Goal: Task Accomplishment & Management: Complete application form

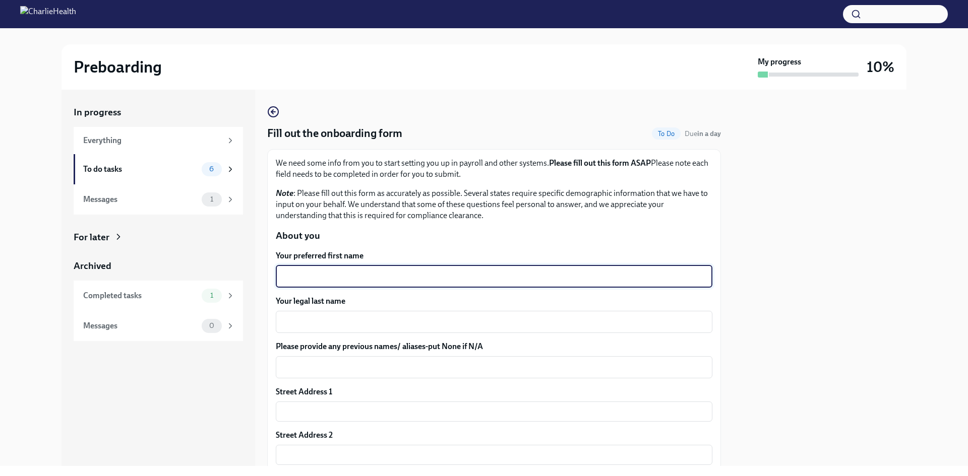
click at [388, 279] on textarea "Your preferred first name" at bounding box center [494, 277] width 425 height 12
type textarea "[PERSON_NAME]"
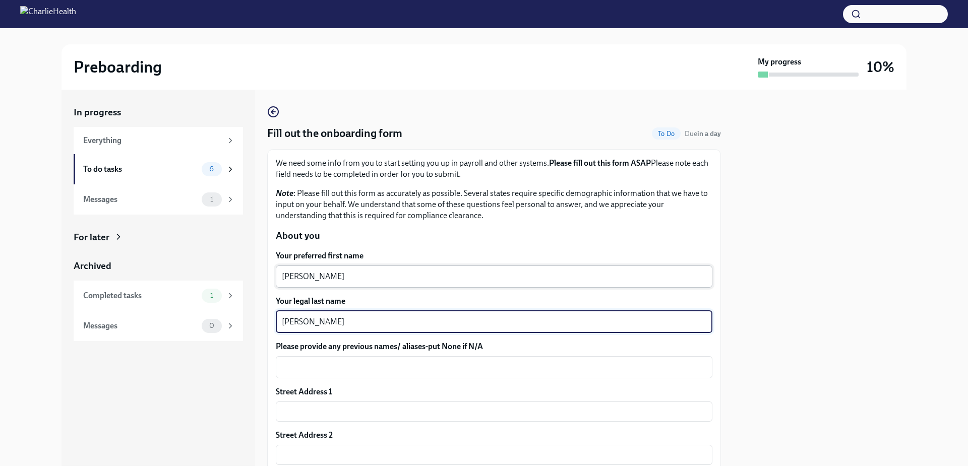
type textarea "[PERSON_NAME]"
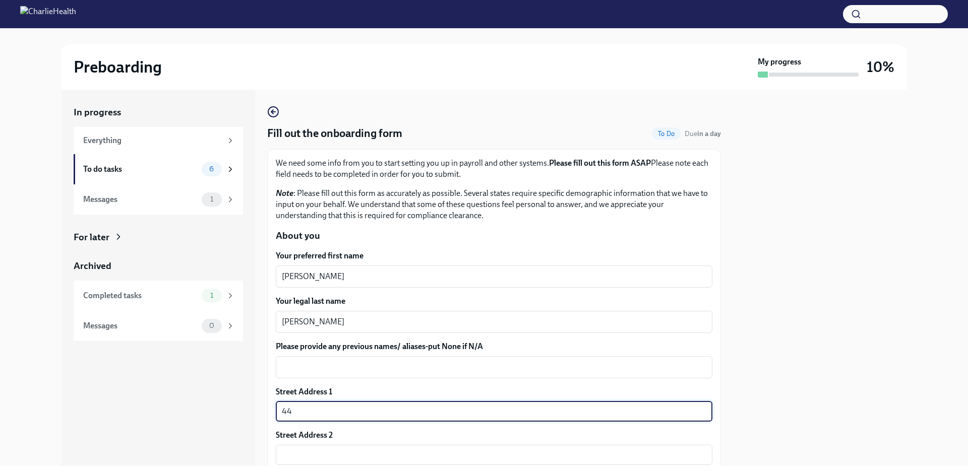
type input "[STREET_ADDRESS]"
type input "92116"
type input "[GEOGRAPHIC_DATA]"
type input "CA"
type input "US"
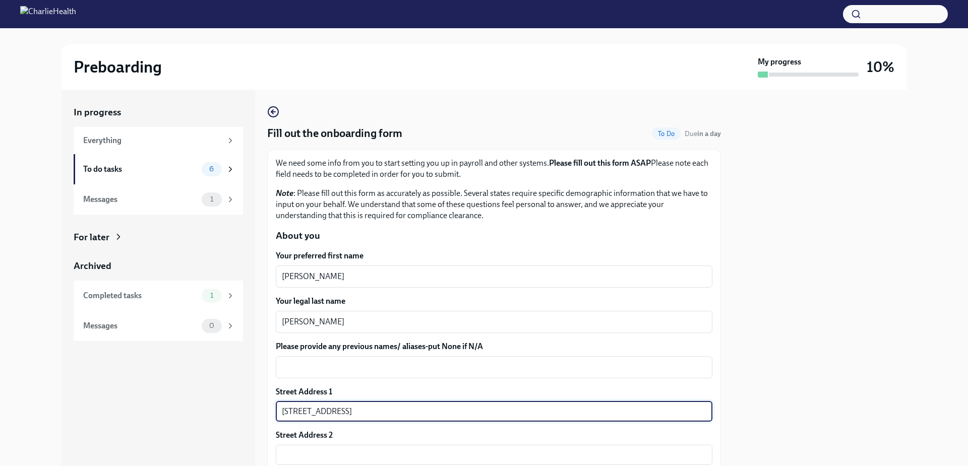
click at [363, 435] on div "Street Address 2" at bounding box center [494, 435] width 437 height 11
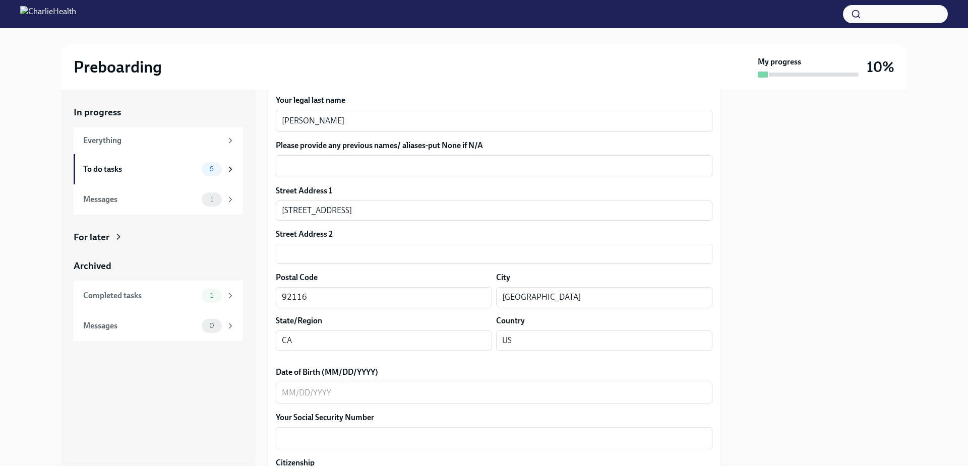
scroll to position [202, 0]
click at [356, 388] on textarea "Date of Birth (MM/DD/YYYY)" at bounding box center [494, 393] width 425 height 12
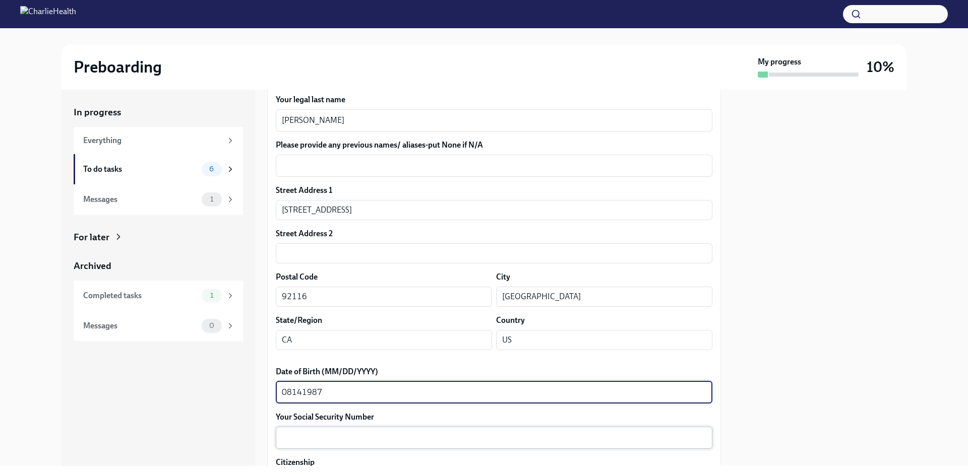
type textarea "08141987"
click at [349, 436] on textarea "Your Social Security Number" at bounding box center [494, 438] width 425 height 12
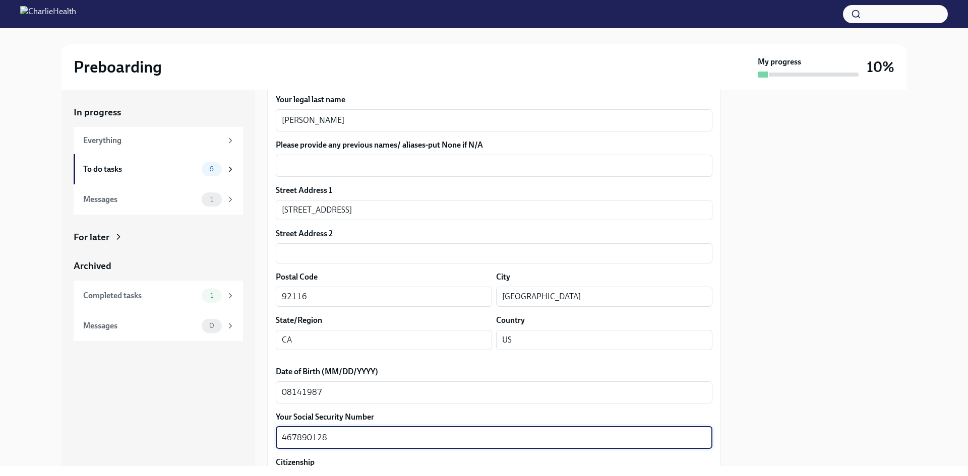
type textarea "467890128"
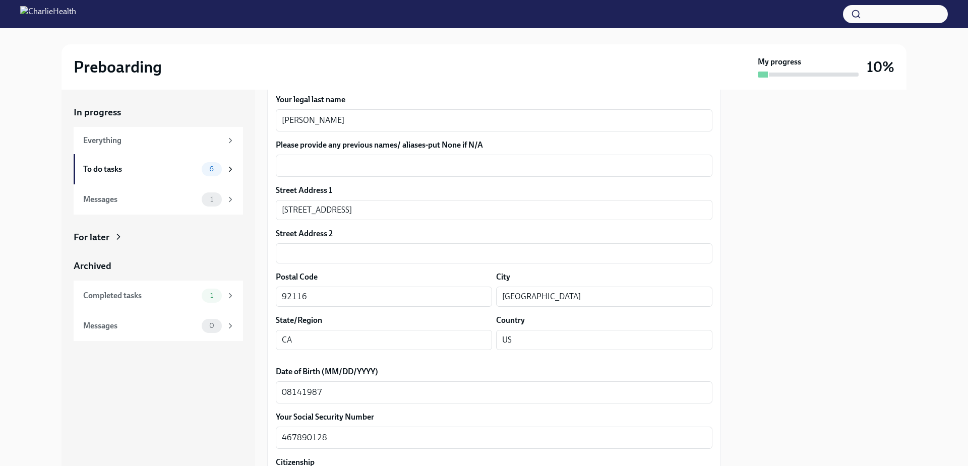
click at [782, 439] on div at bounding box center [819, 278] width 173 height 377
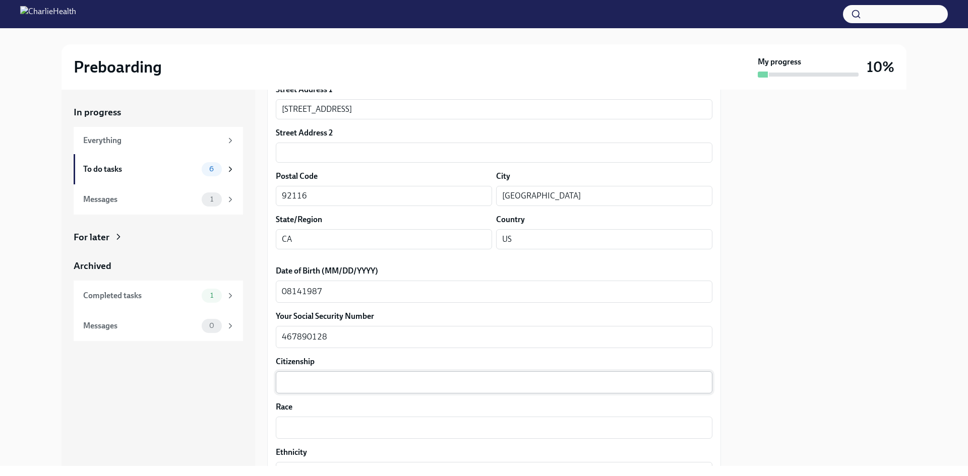
click at [344, 390] on div "x ​" at bounding box center [494, 383] width 437 height 22
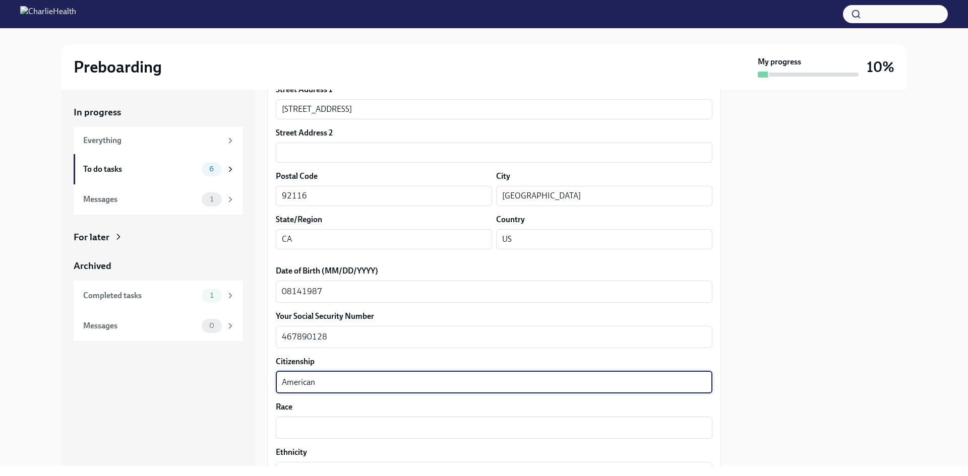
type textarea "American"
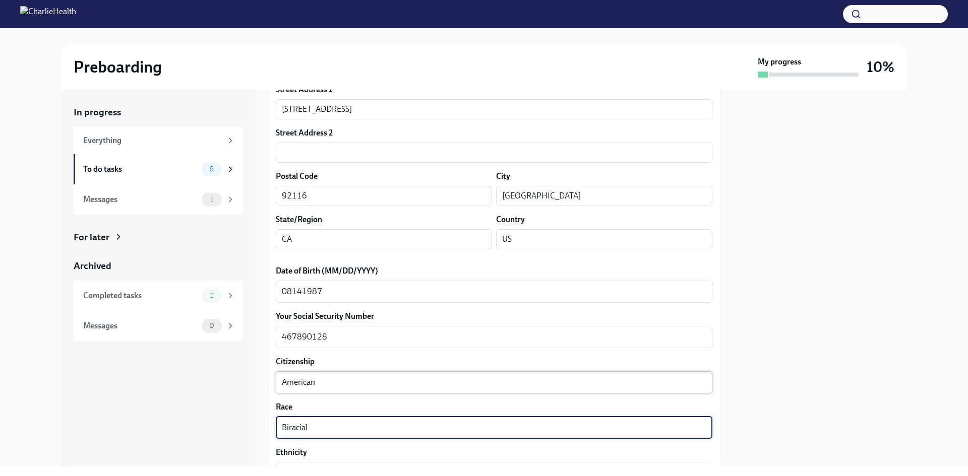
type textarea "Biracial"
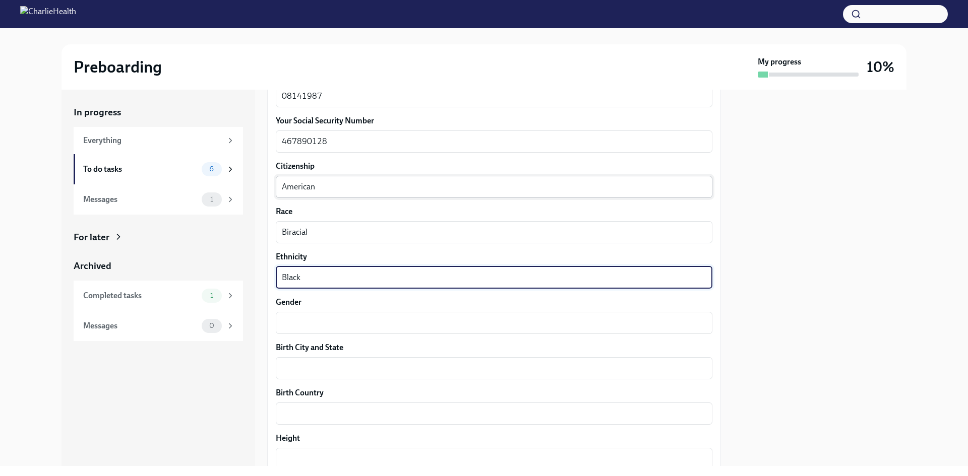
type textarea "Black"
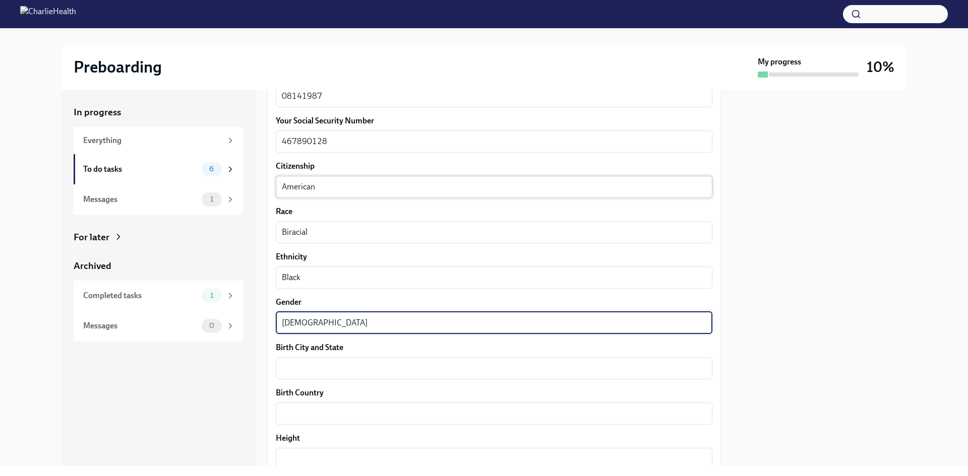
type textarea "[DEMOGRAPHIC_DATA]"
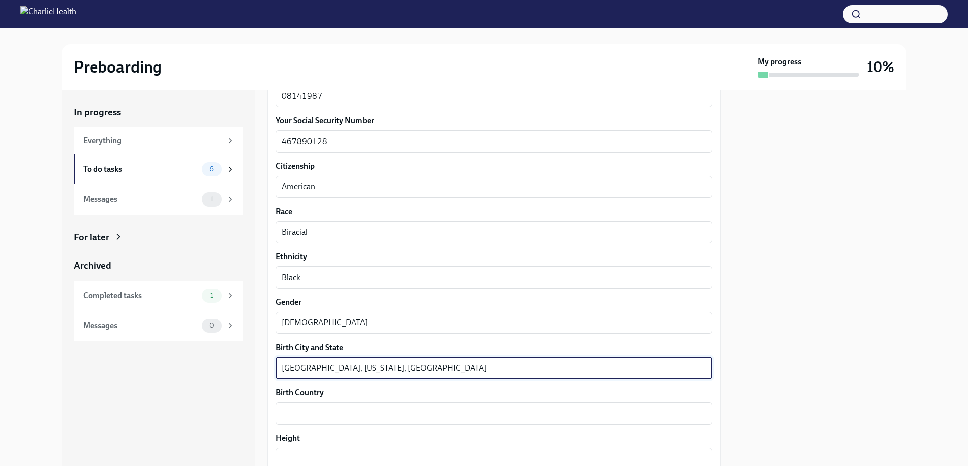
click at [392, 364] on textarea "[GEOGRAPHIC_DATA], [US_STATE], [GEOGRAPHIC_DATA]" at bounding box center [494, 369] width 425 height 12
type textarea "[GEOGRAPHIC_DATA], [US_STATE]"
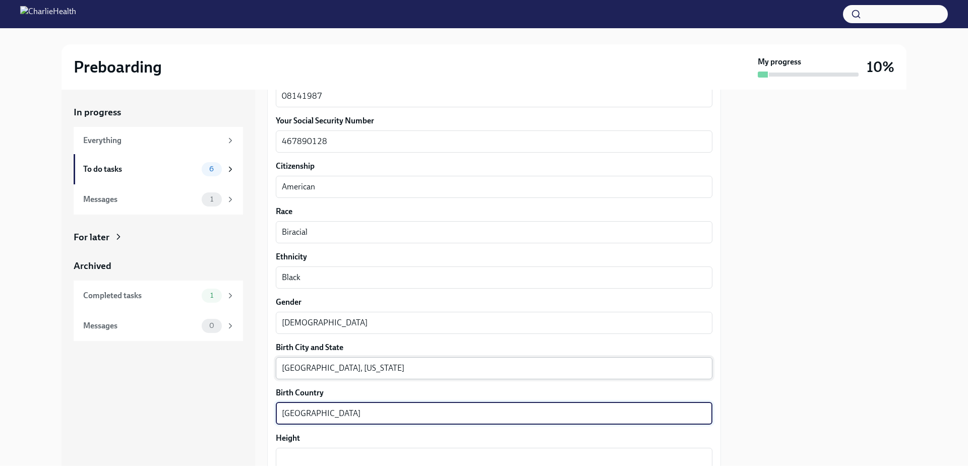
type textarea "[GEOGRAPHIC_DATA]"
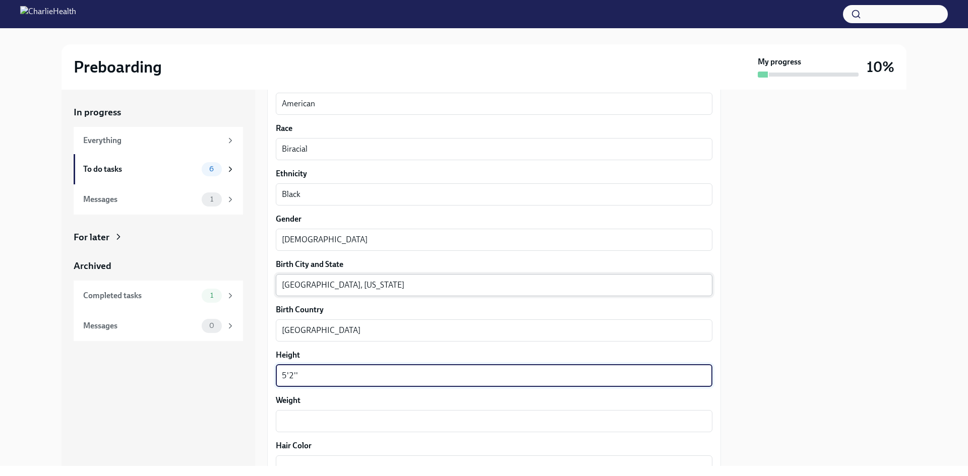
scroll to position [599, 0]
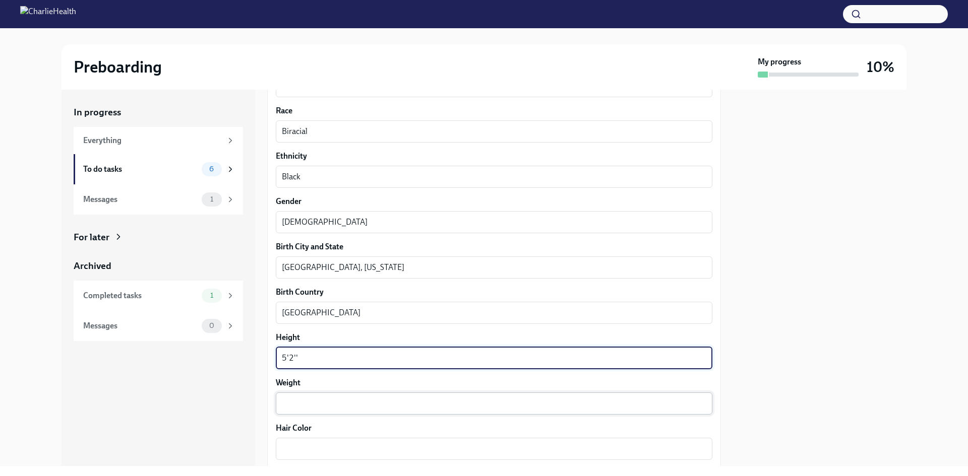
type textarea "5'2''"
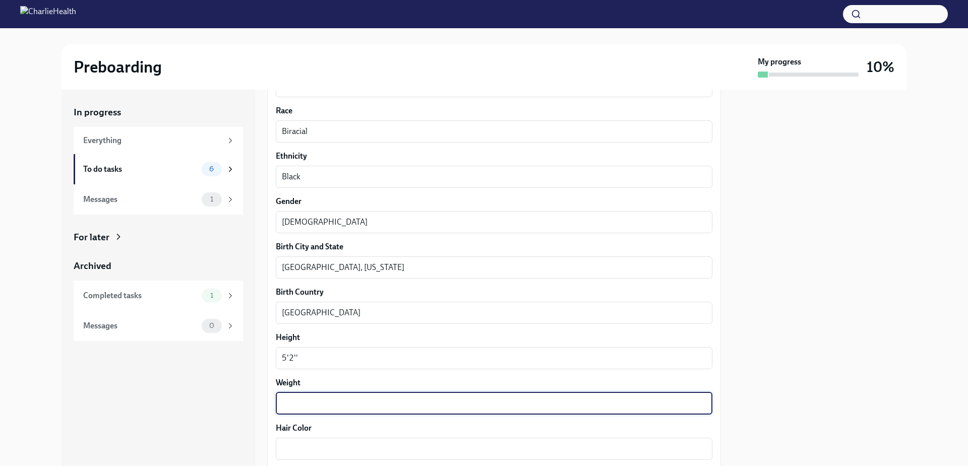
click at [373, 402] on textarea "Weight" at bounding box center [494, 404] width 425 height 12
type textarea "160lbs"
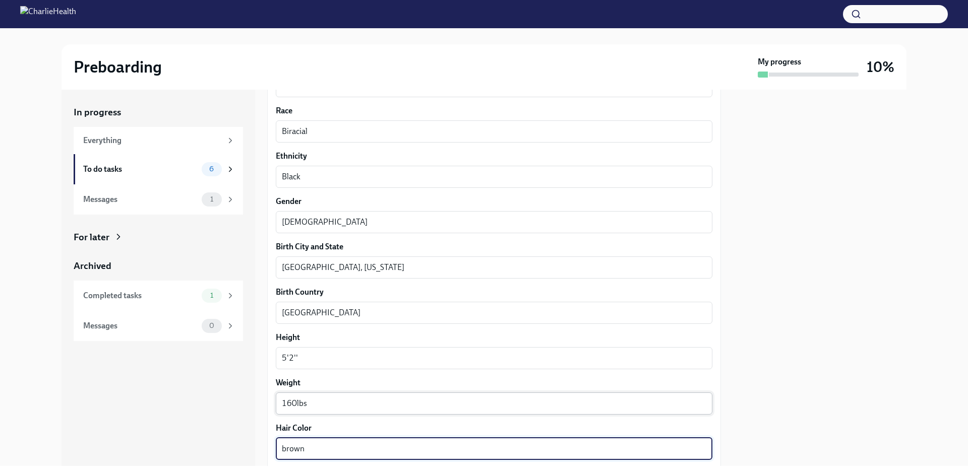
type textarea "brown"
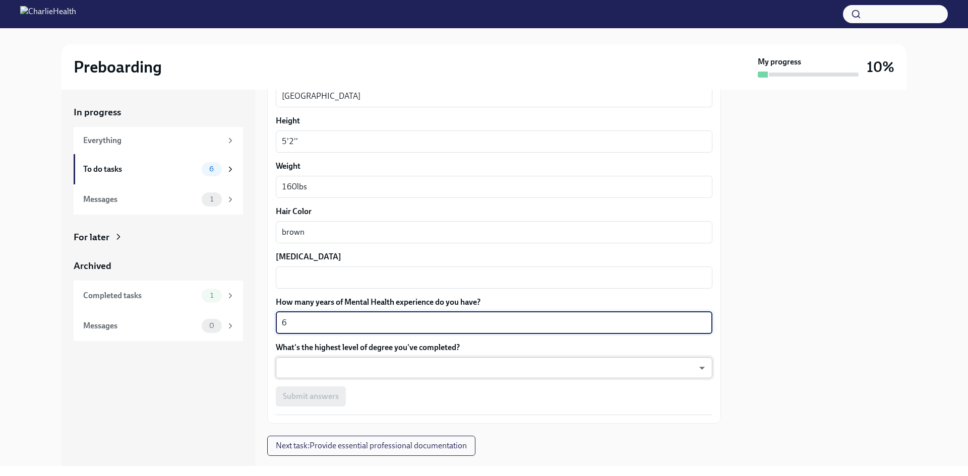
type textarea "6"
click at [386, 373] on body "Preboarding My progress 10% In progress Everything To do tasks 6 Messages 1 For…" at bounding box center [484, 238] width 968 height 476
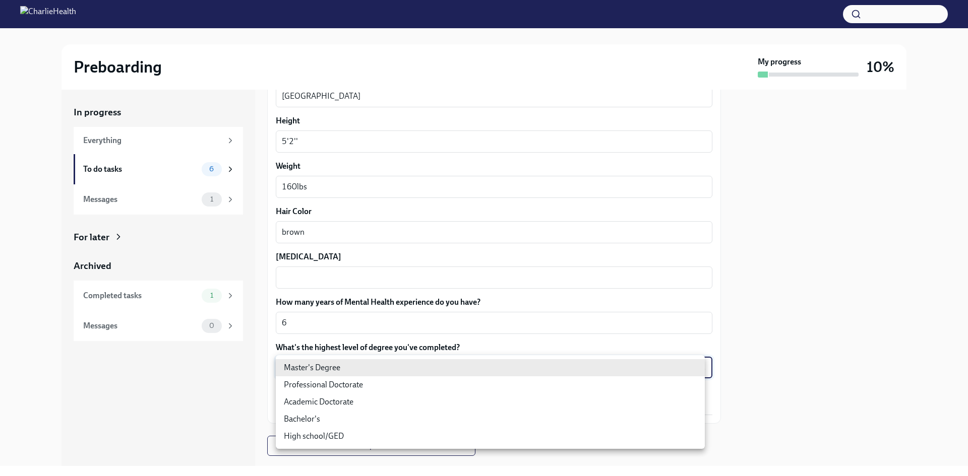
click at [386, 373] on li "Master's Degree" at bounding box center [490, 368] width 429 height 17
type input "2vBr-ghkD"
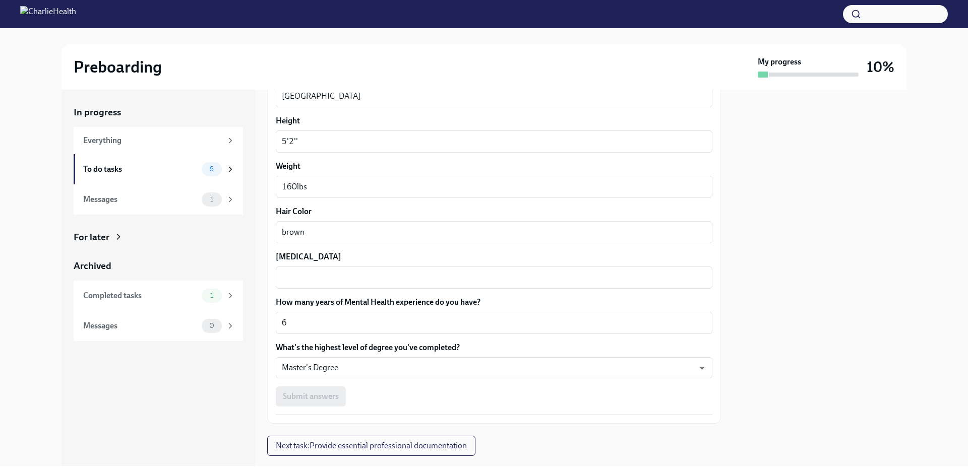
click at [414, 406] on div "Submit answers" at bounding box center [494, 397] width 437 height 20
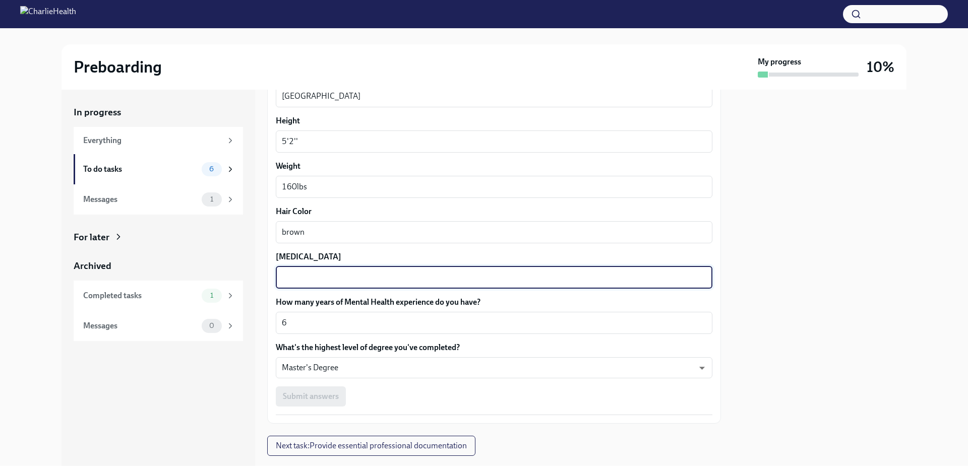
click at [357, 279] on textarea "[MEDICAL_DATA]" at bounding box center [494, 278] width 425 height 12
type textarea "brown"
click at [407, 398] on div "Submit answers" at bounding box center [494, 397] width 437 height 20
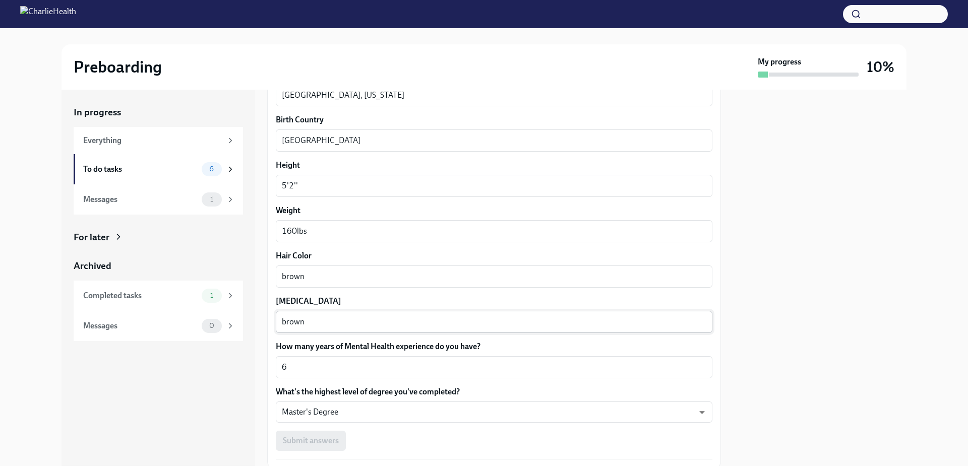
scroll to position [838, 0]
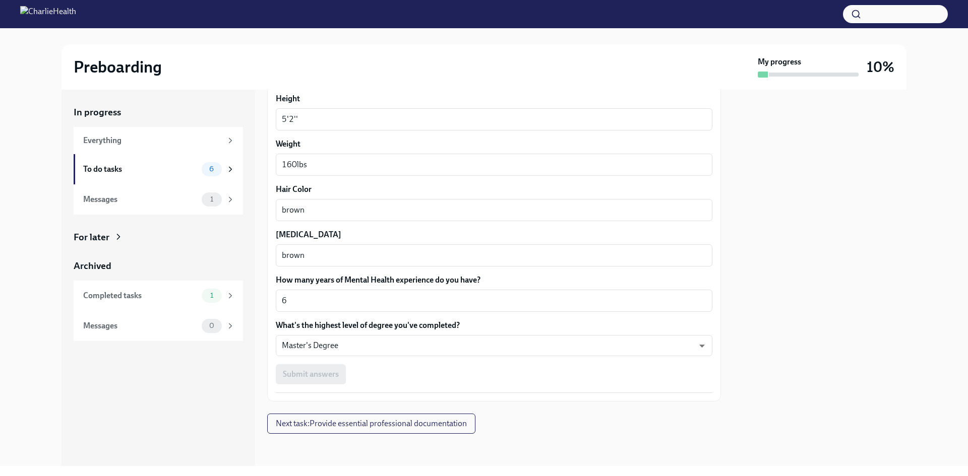
click at [321, 376] on div "Submit answers" at bounding box center [494, 375] width 437 height 20
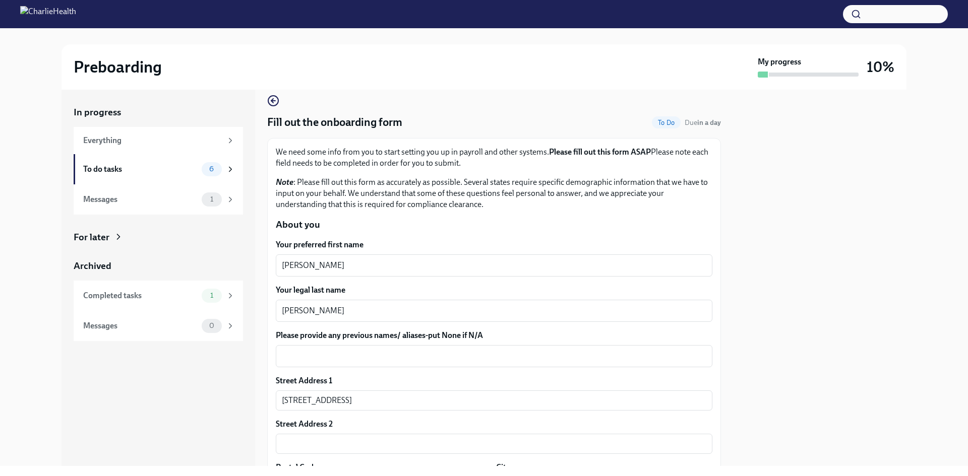
scroll to position [0, 0]
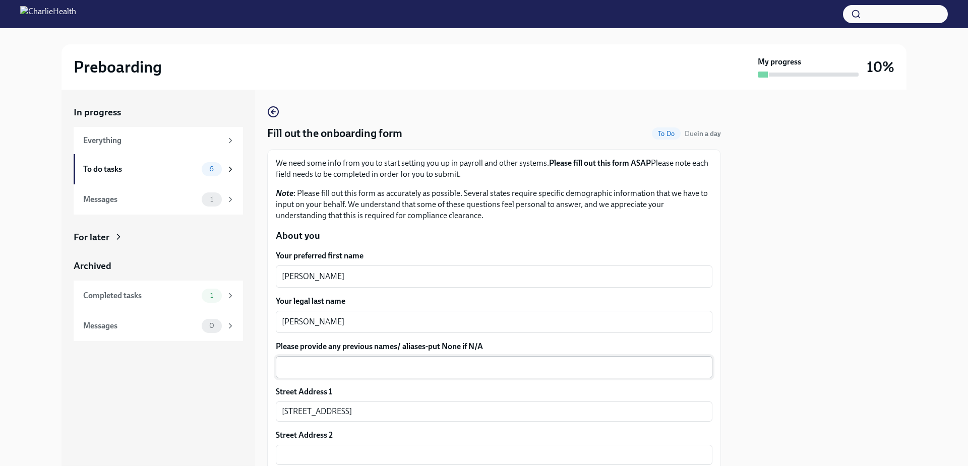
click at [577, 374] on div "x ​" at bounding box center [494, 367] width 437 height 22
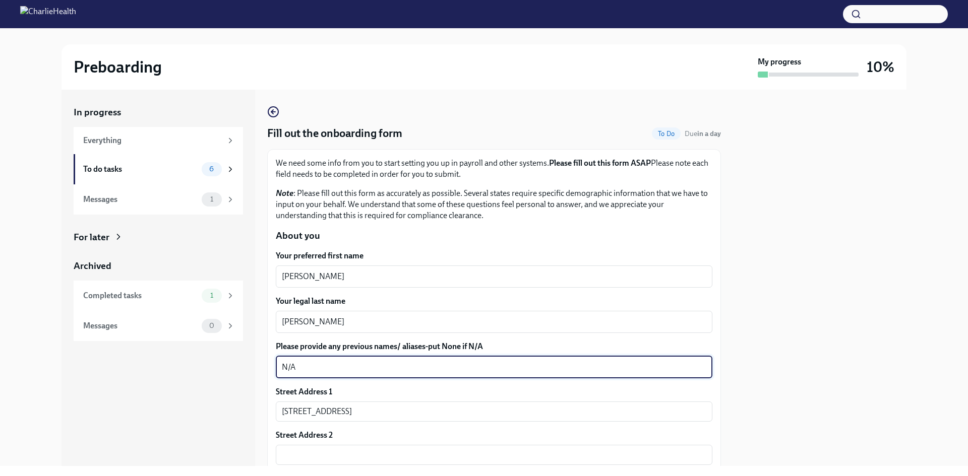
type textarea "N/A"
click at [826, 332] on div at bounding box center [819, 278] width 173 height 377
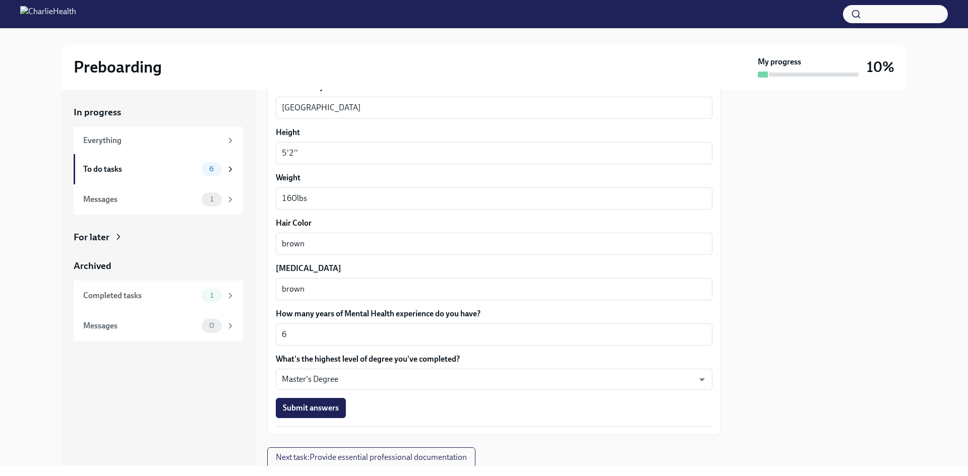
scroll to position [838, 0]
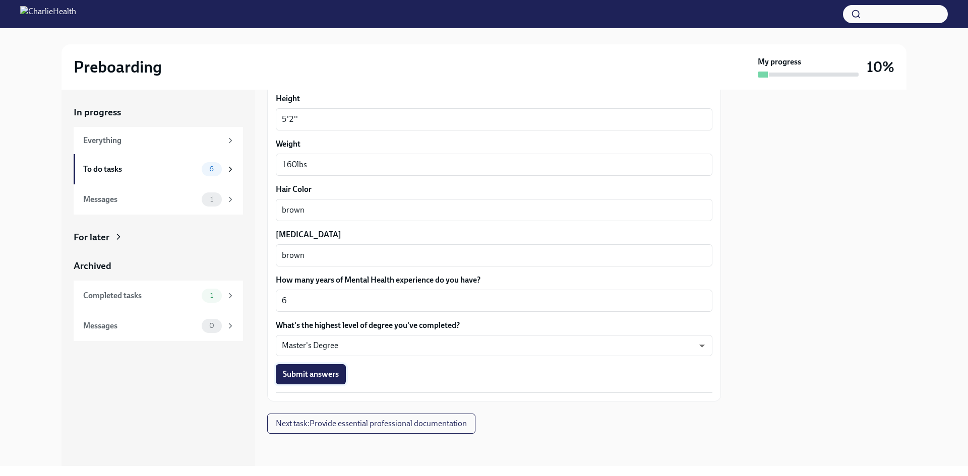
drag, startPoint x: 285, startPoint y: 370, endPoint x: 290, endPoint y: 370, distance: 5.1
click at [286, 370] on span "Submit answers" at bounding box center [311, 375] width 56 height 10
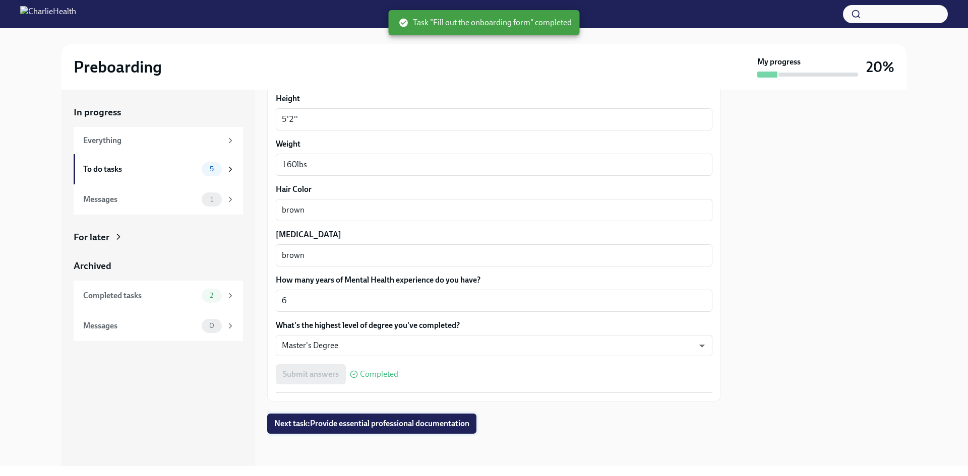
click at [421, 423] on span "Next task : Provide essential professional documentation" at bounding box center [371, 424] width 195 height 10
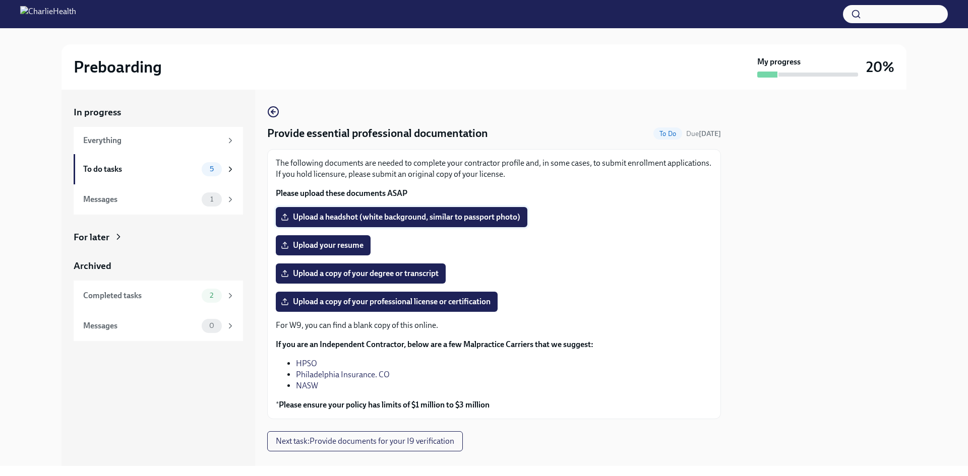
click at [434, 214] on span "Upload a headshot (white background, similar to passport photo)" at bounding box center [401, 217] width 237 height 10
click at [0, 0] on input "Upload a headshot (white background, similar to passport photo)" at bounding box center [0, 0] width 0 height 0
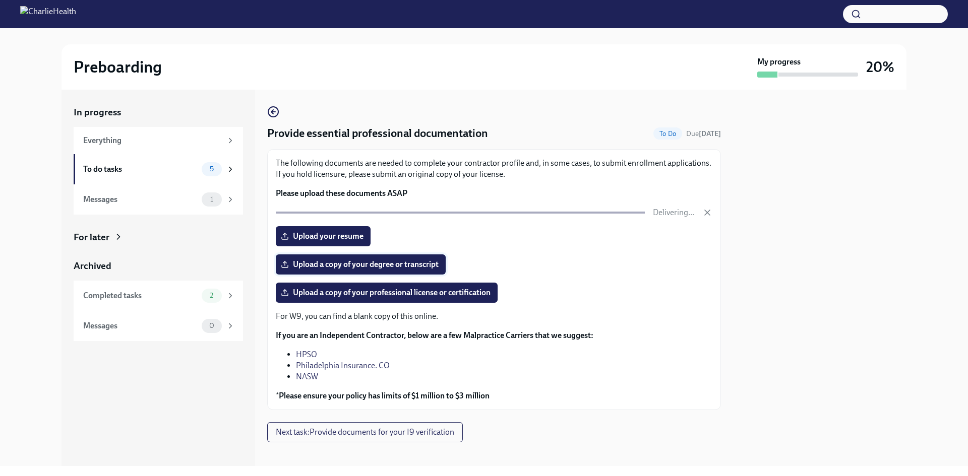
click at [369, 265] on span "Upload a copy of your degree or transcript" at bounding box center [361, 265] width 156 height 10
click at [0, 0] on input "Upload a copy of your degree or transcript" at bounding box center [0, 0] width 0 height 0
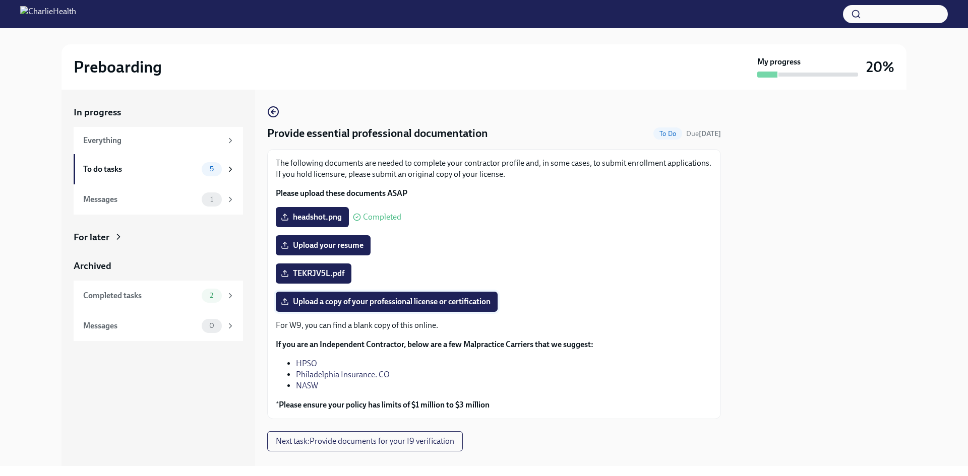
click at [422, 295] on label "Upload a copy of your professional license or certification" at bounding box center [387, 302] width 222 height 20
click at [0, 0] on input "Upload a copy of your professional license or certification" at bounding box center [0, 0] width 0 height 0
click at [361, 305] on span "Upload a copy of your professional license or certification" at bounding box center [387, 302] width 208 height 10
click at [0, 0] on input "Upload a copy of your professional license or certification" at bounding box center [0, 0] width 0 height 0
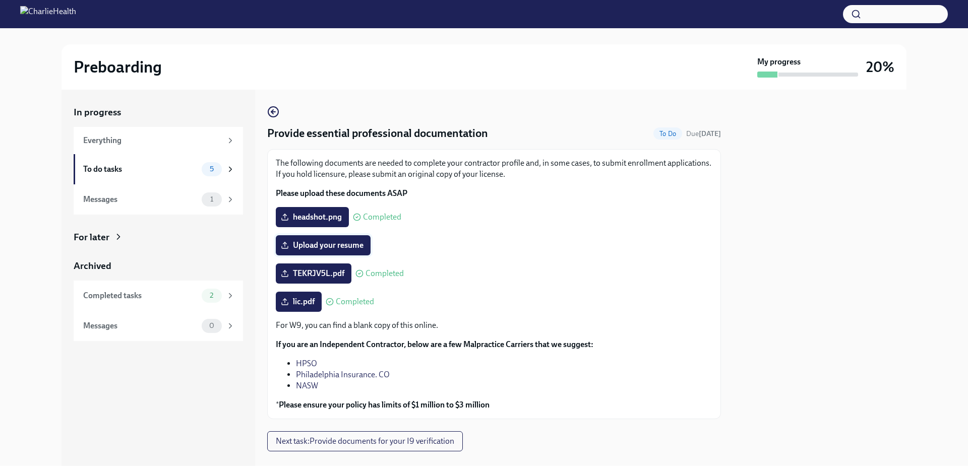
click at [354, 247] on span "Upload your resume" at bounding box center [323, 246] width 81 height 10
click at [0, 0] on input "Upload your resume" at bounding box center [0, 0] width 0 height 0
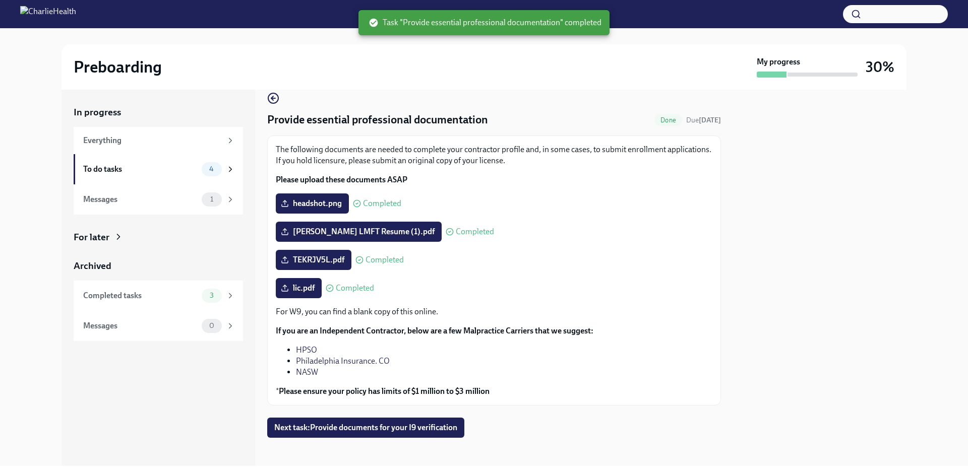
scroll to position [18, 0]
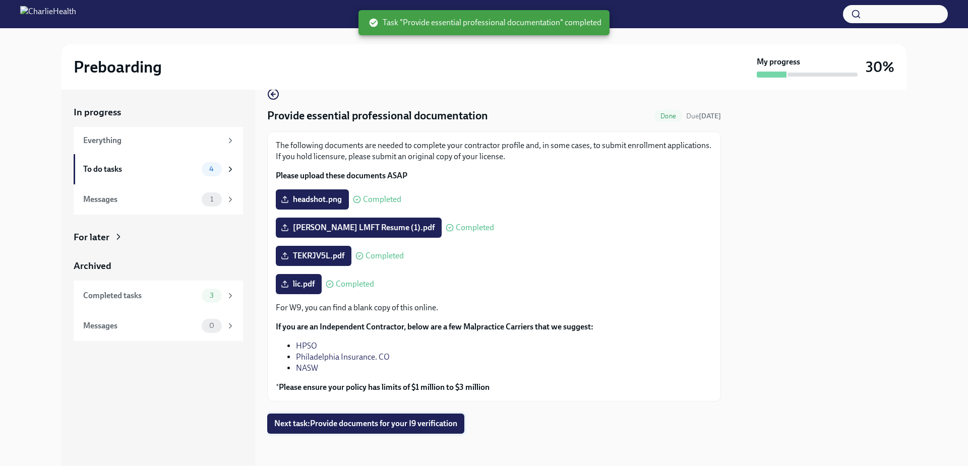
click at [378, 430] on button "Next task : Provide documents for your I9 verification" at bounding box center [365, 424] width 197 height 20
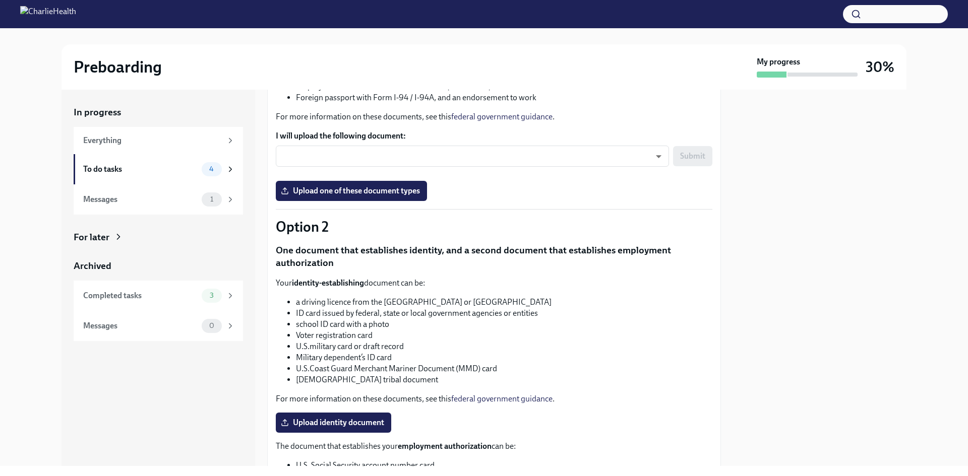
scroll to position [116, 0]
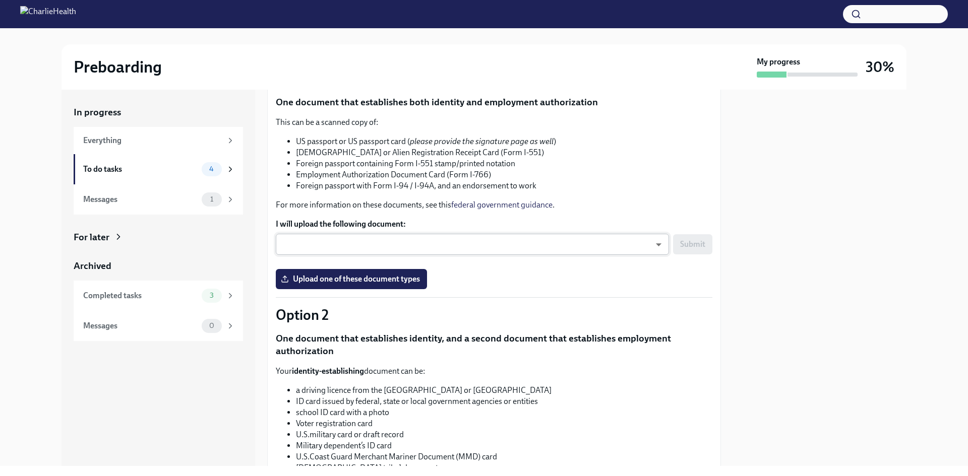
click at [472, 241] on body "Preboarding My progress 30% In progress Everything To do tasks 4 Messages 1 For…" at bounding box center [484, 238] width 968 height 476
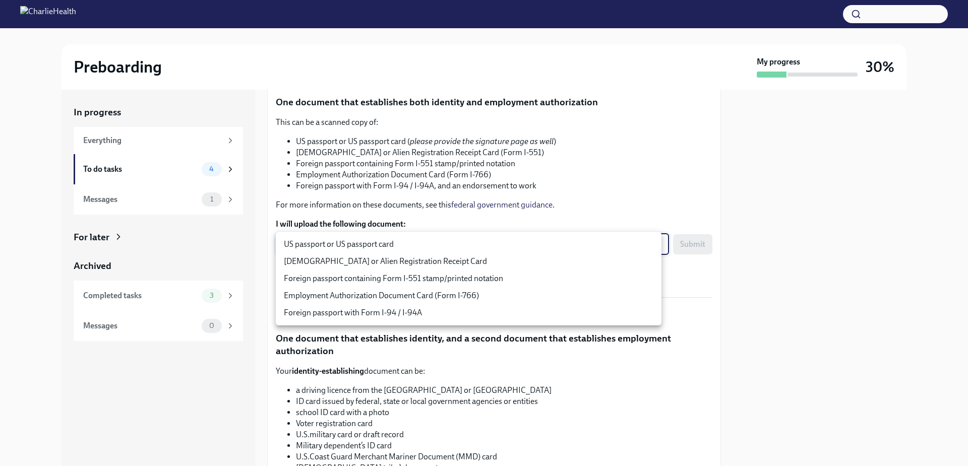
click at [665, 405] on div at bounding box center [484, 238] width 968 height 476
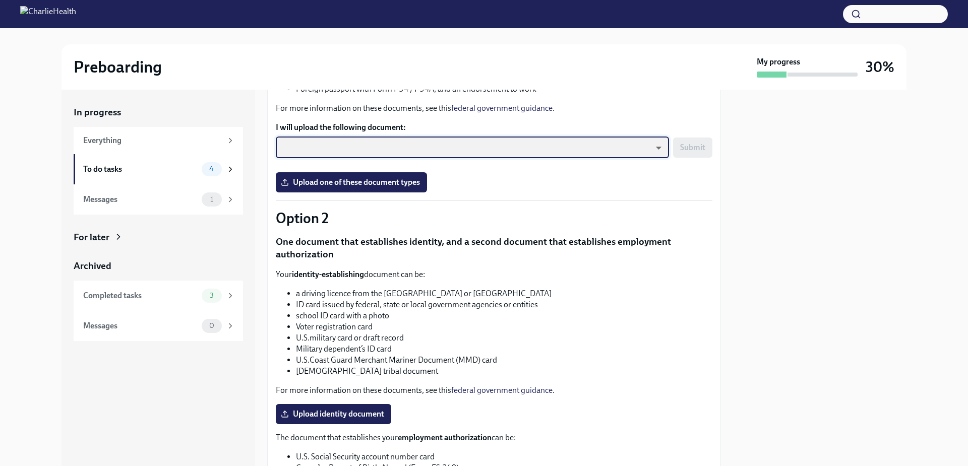
scroll to position [217, 0]
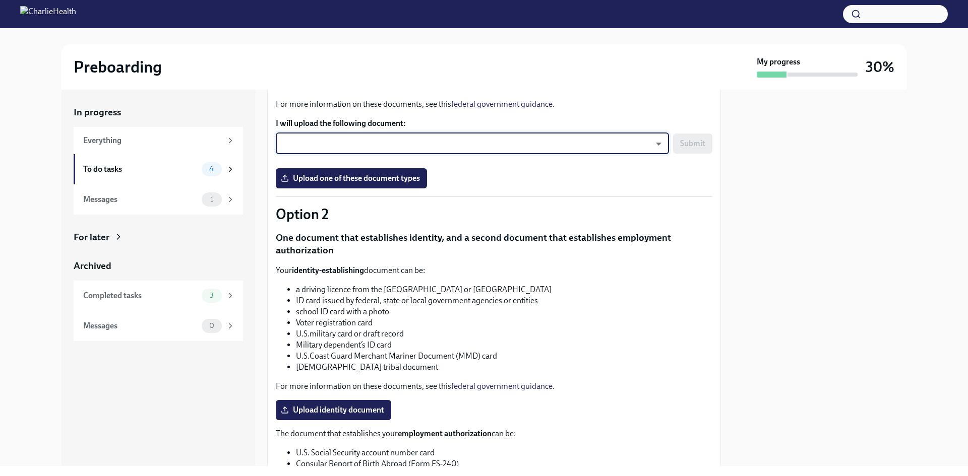
click at [502, 143] on body "Preboarding My progress 30% In progress Everything To do tasks 4 Messages 1 For…" at bounding box center [484, 238] width 968 height 476
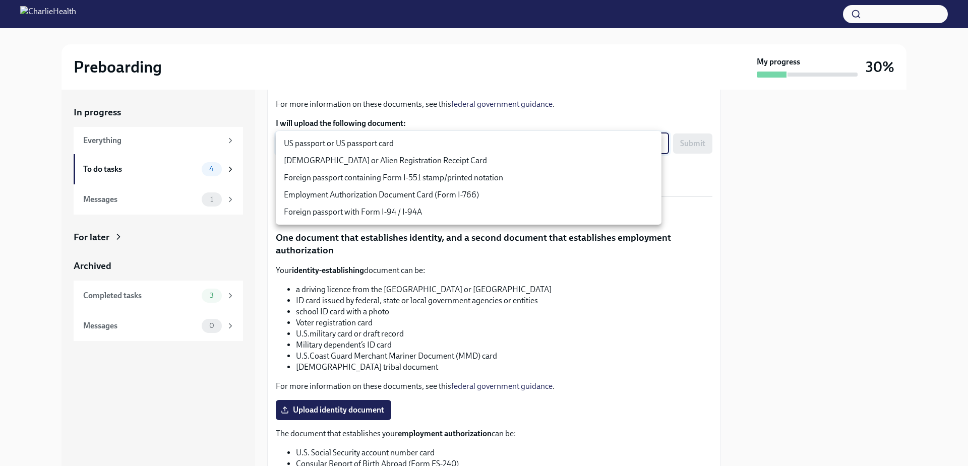
click at [545, 298] on div at bounding box center [484, 238] width 968 height 476
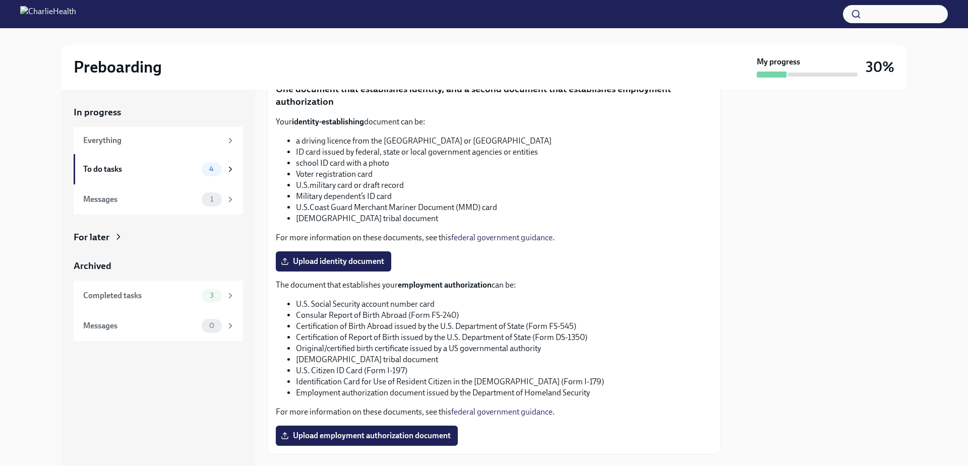
scroll to position [368, 0]
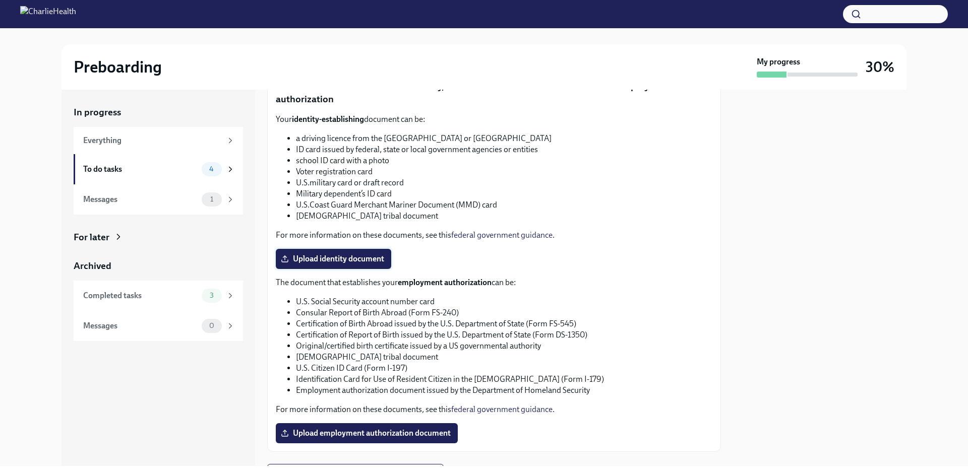
click at [333, 261] on span "Upload identity document" at bounding box center [333, 259] width 101 height 10
click at [0, 0] on input "Upload identity document" at bounding box center [0, 0] width 0 height 0
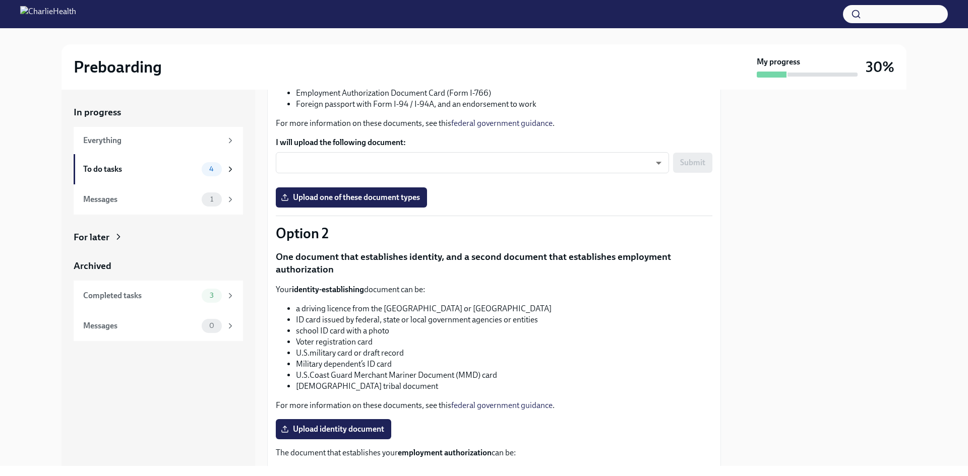
scroll to position [267, 0]
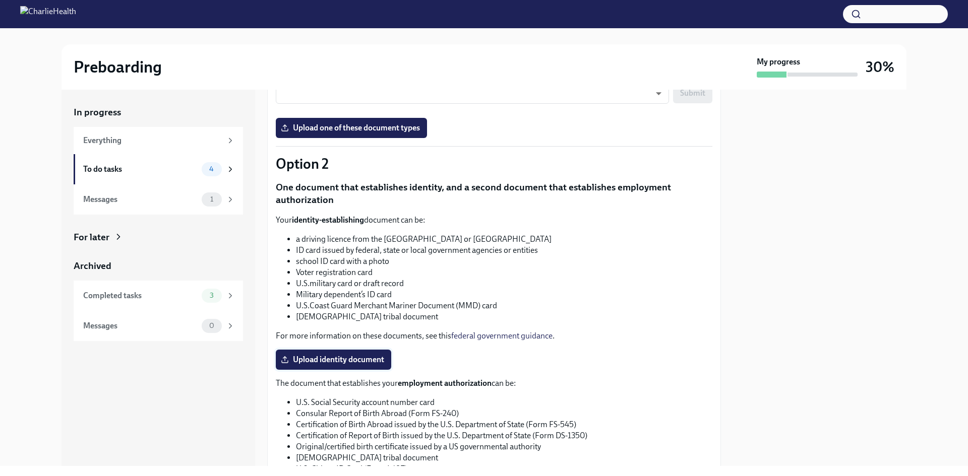
click at [293, 355] on span "Upload identity document" at bounding box center [333, 360] width 101 height 10
click at [0, 0] on input "Upload identity document" at bounding box center [0, 0] width 0 height 0
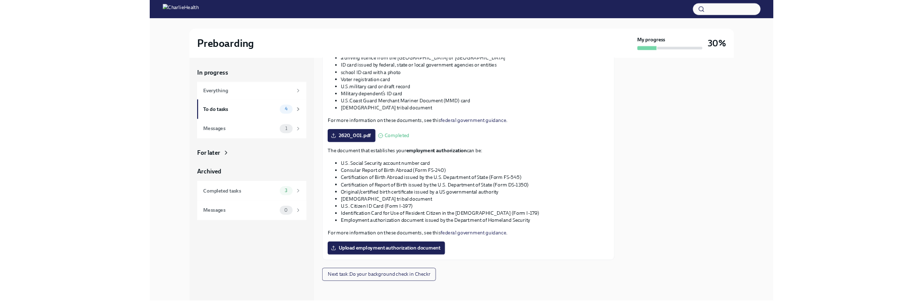
scroll to position [419, 0]
